Goal: Transaction & Acquisition: Purchase product/service

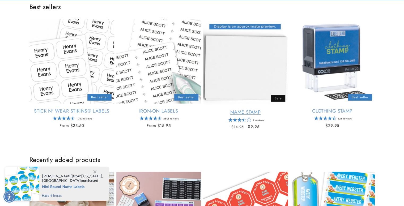
click at [251, 109] on link "Name Stamp" at bounding box center [245, 112] width 85 height 6
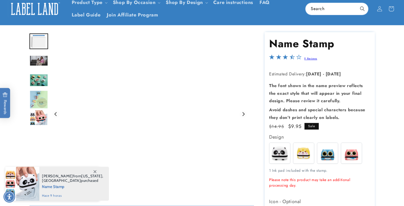
scroll to position [177, 0]
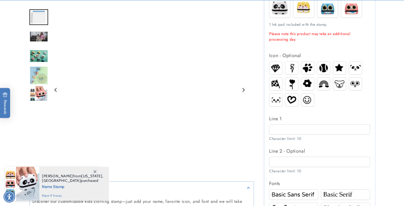
click at [312, 90] on div at bounding box center [307, 83] width 13 height 13
click at [306, 124] on div "Line 1 Character limit: 10" at bounding box center [319, 128] width 101 height 27
click at [308, 136] on div "Line 1 Character limit: 10" at bounding box center [319, 128] width 101 height 27
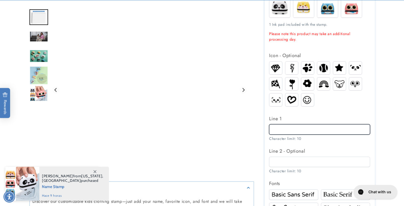
click at [311, 132] on input "Line 1" at bounding box center [319, 129] width 101 height 10
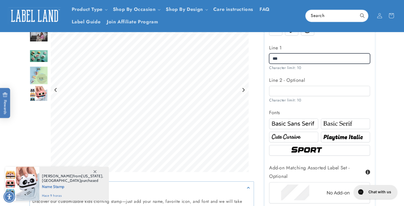
type input "***"
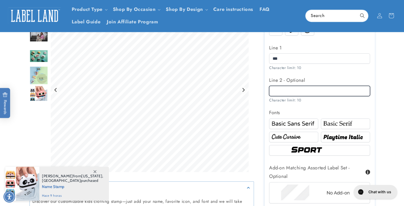
click at [296, 92] on input "Line 2 - Optional" at bounding box center [319, 91] width 101 height 10
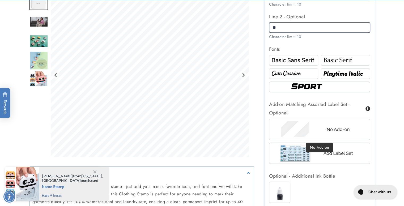
scroll to position [354, 0]
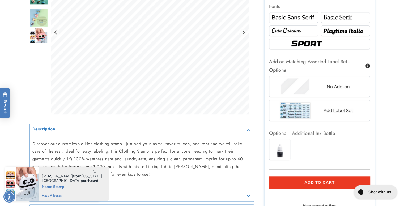
type input "**"
click at [299, 179] on button "Add to cart" at bounding box center [319, 183] width 101 height 12
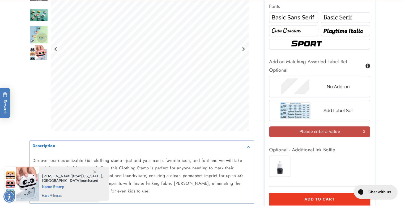
click at [299, 111] on img at bounding box center [319, 110] width 83 height 21
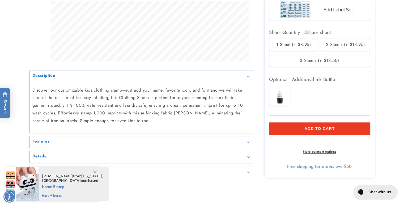
scroll to position [461, 0]
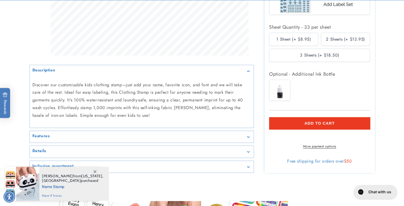
click at [304, 122] on button "Add to cart" at bounding box center [319, 123] width 101 height 12
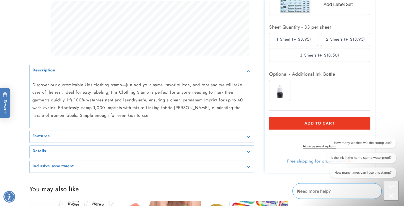
scroll to position [0, 0]
click at [286, 121] on button "ADD TO CART" at bounding box center [319, 123] width 101 height 12
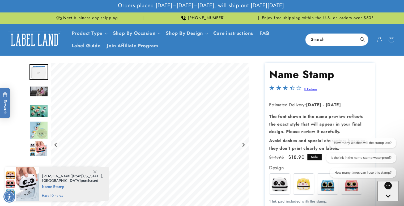
click at [395, 40] on icon at bounding box center [391, 39] width 12 height 12
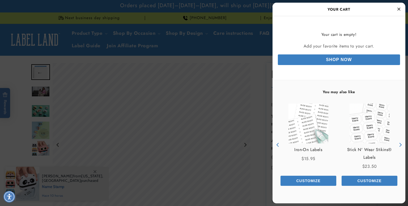
click at [256, 89] on div at bounding box center [204, 103] width 408 height 206
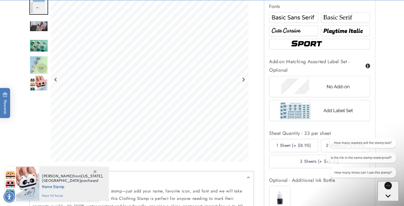
scroll to position [425, 0]
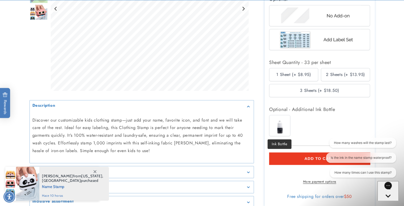
click at [279, 125] on img at bounding box center [280, 125] width 21 height 21
click at [297, 156] on button "ADD TO CART" at bounding box center [319, 159] width 101 height 12
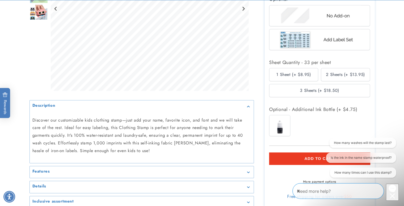
click at [388, 194] on div "Close conversation starters" at bounding box center [392, 197] width 9 height 7
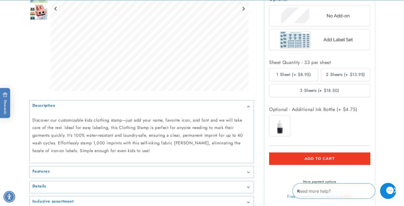
click at [351, 162] on button "ADD TO CART" at bounding box center [319, 159] width 101 height 12
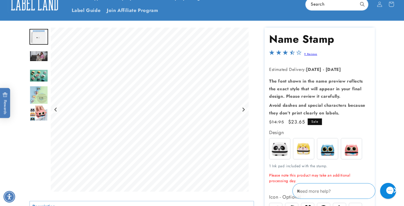
scroll to position [0, 0]
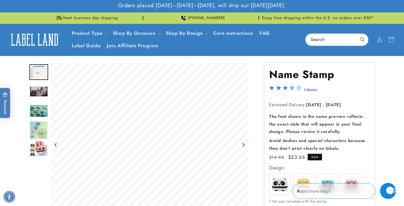
click at [397, 38] on icon at bounding box center [391, 39] width 12 height 12
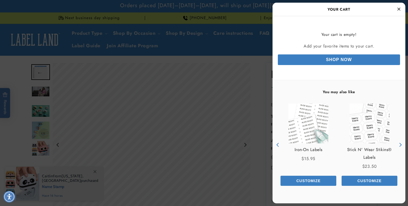
click at [344, 186] on div "Stick N' Wear Stikins® Labels Price $23.50 Customize" at bounding box center [369, 144] width 61 height 93
click at [346, 182] on button "Customize" at bounding box center [370, 181] width 56 height 10
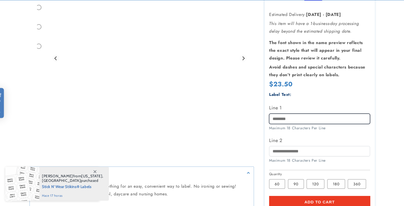
click at [308, 121] on input "Line 1" at bounding box center [319, 119] width 101 height 10
type input "***"
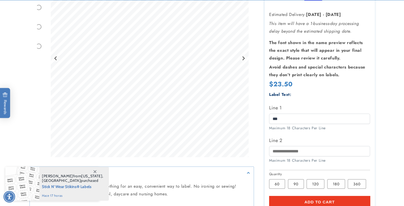
scroll to position [106, 0]
click at [303, 143] on div "Line 2 Maximum 18 Characters Per Line" at bounding box center [319, 149] width 101 height 27
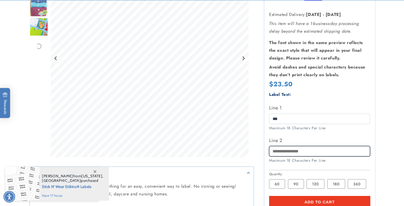
click at [303, 152] on input "Line 2" at bounding box center [319, 151] width 101 height 10
type input "**"
